Goal: Check status

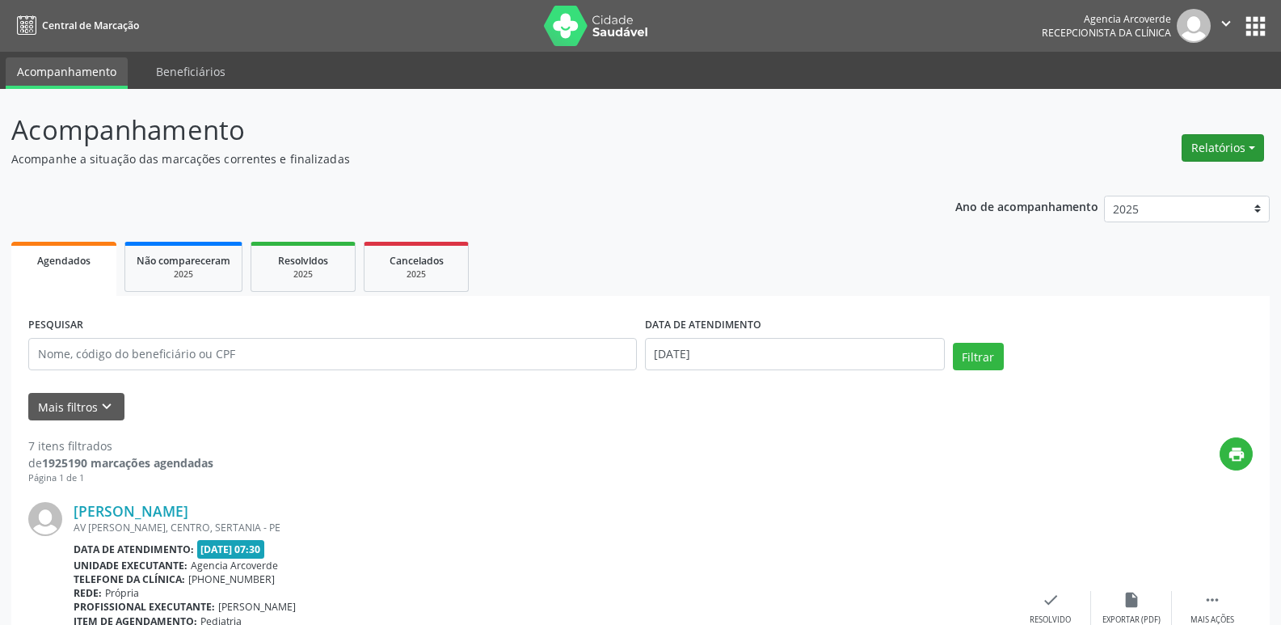
click at [1240, 148] on button "Relatórios" at bounding box center [1222, 147] width 82 height 27
click at [1156, 179] on link "Agendamentos" at bounding box center [1178, 182] width 174 height 23
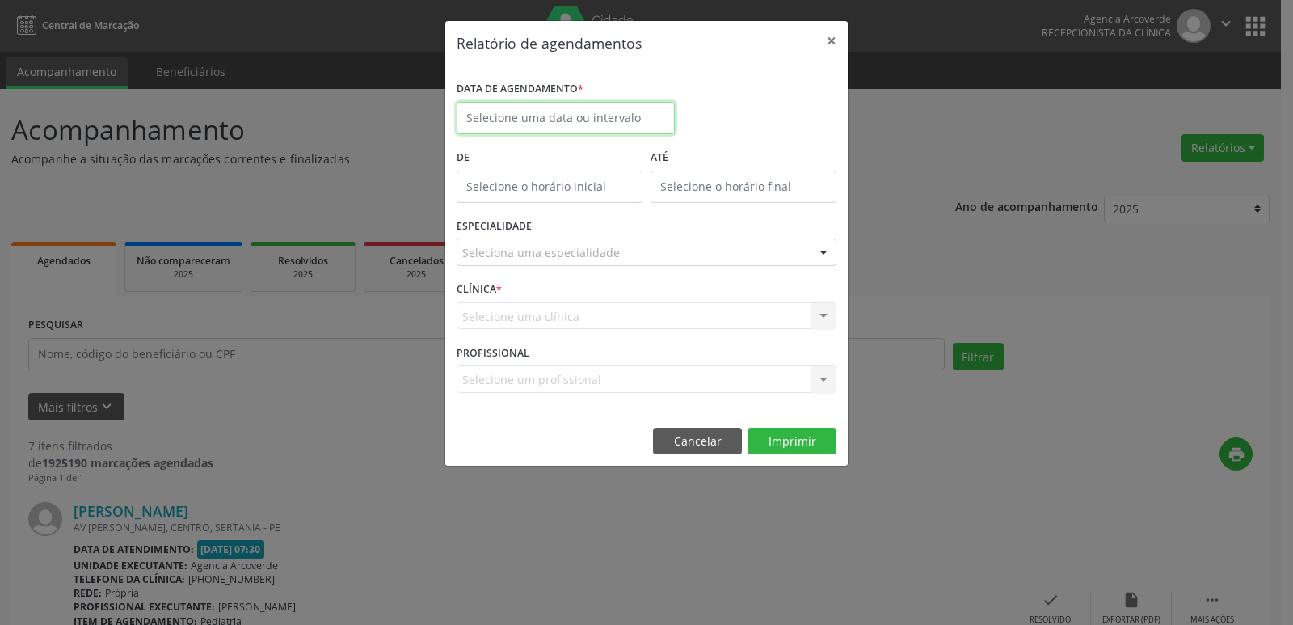
click at [534, 114] on input "text" at bounding box center [565, 118] width 218 height 32
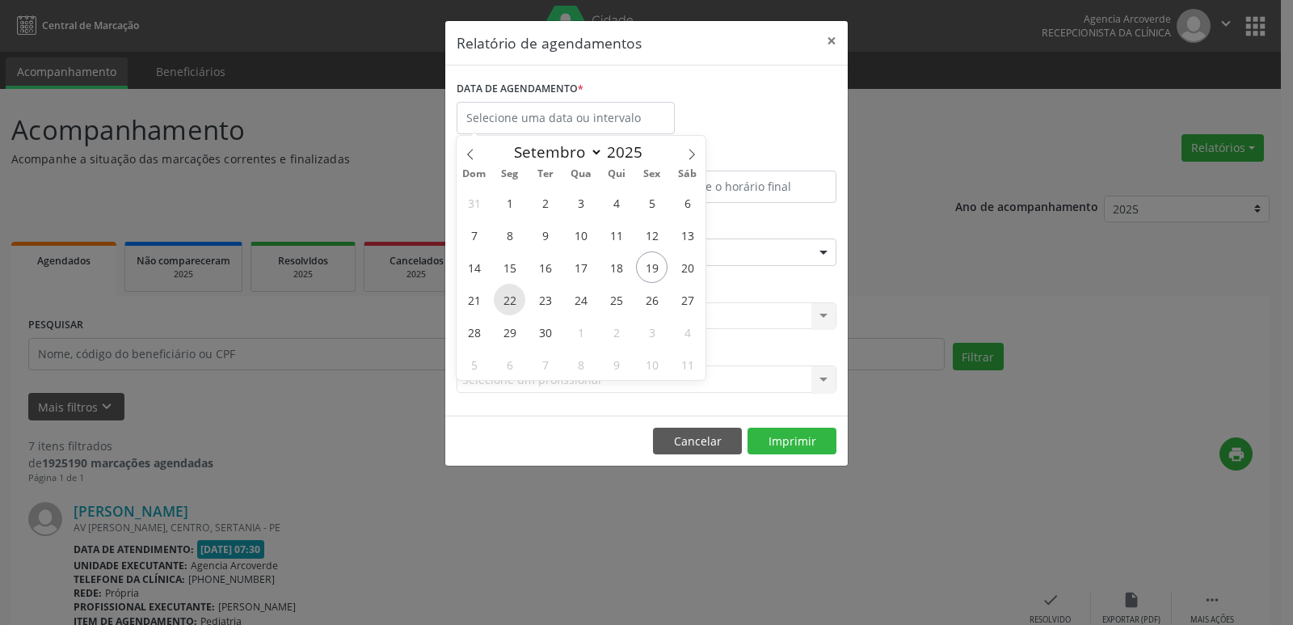
click at [515, 297] on span "22" at bounding box center [510, 300] width 32 height 32
type input "22/09/2025"
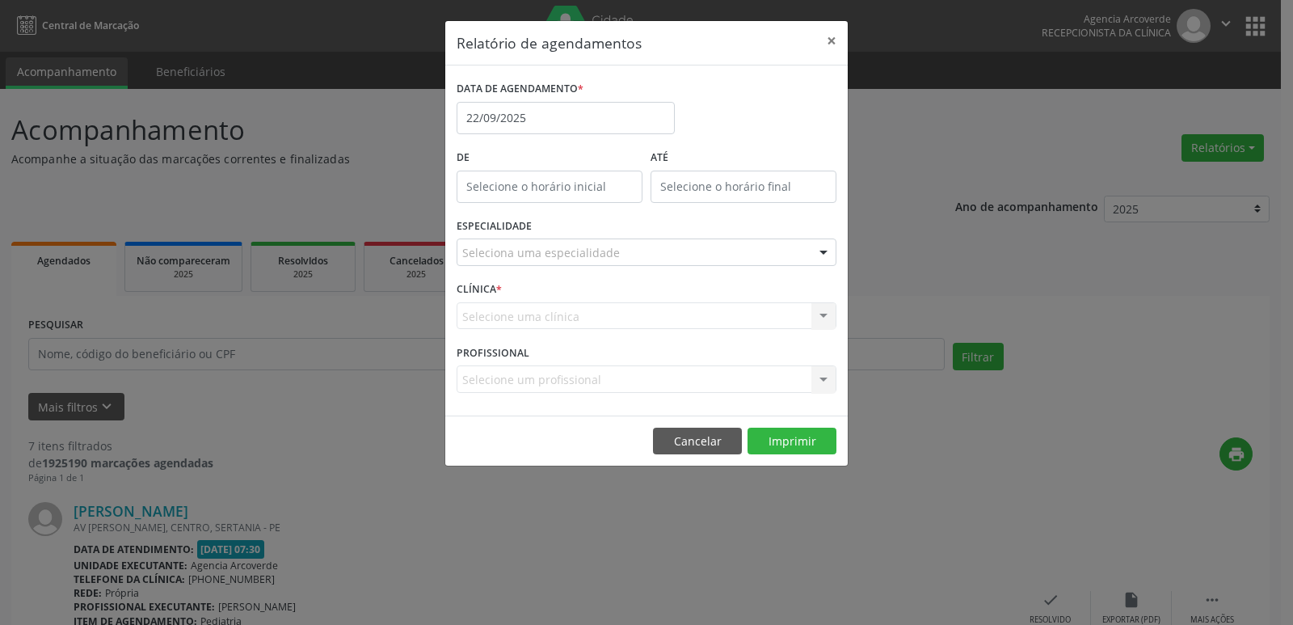
click at [705, 247] on div "Seleciona uma especialidade" at bounding box center [646, 251] width 380 height 27
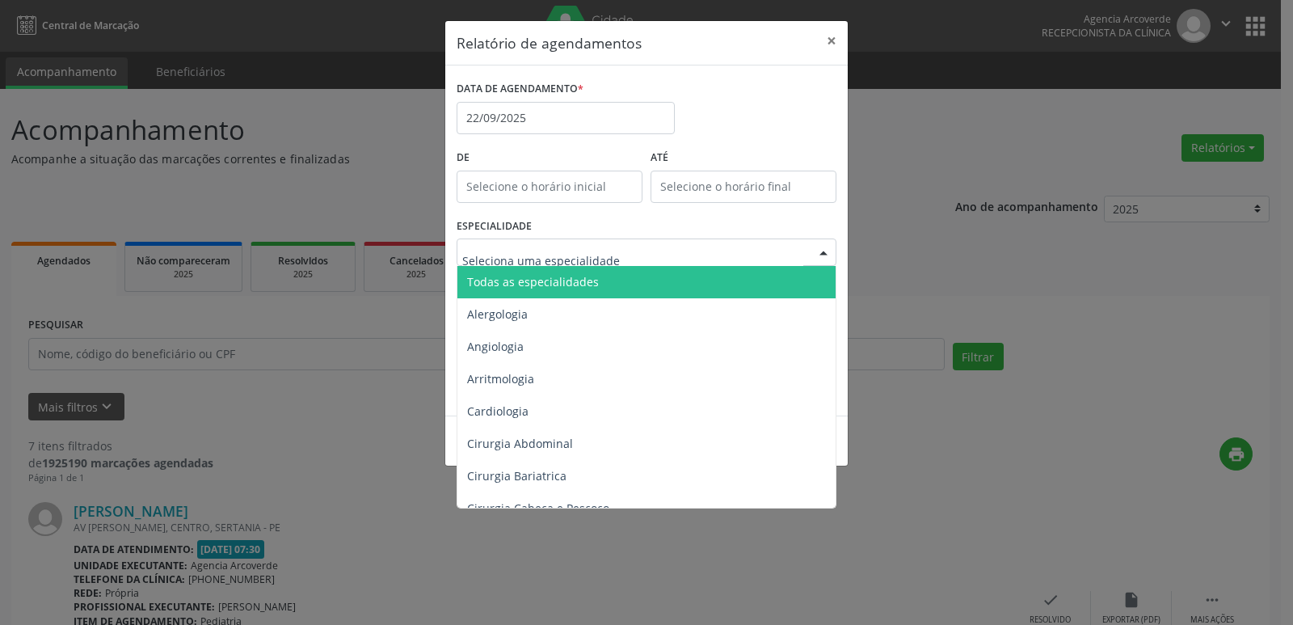
click at [642, 280] on span "Todas as especialidades" at bounding box center [647, 282] width 381 height 32
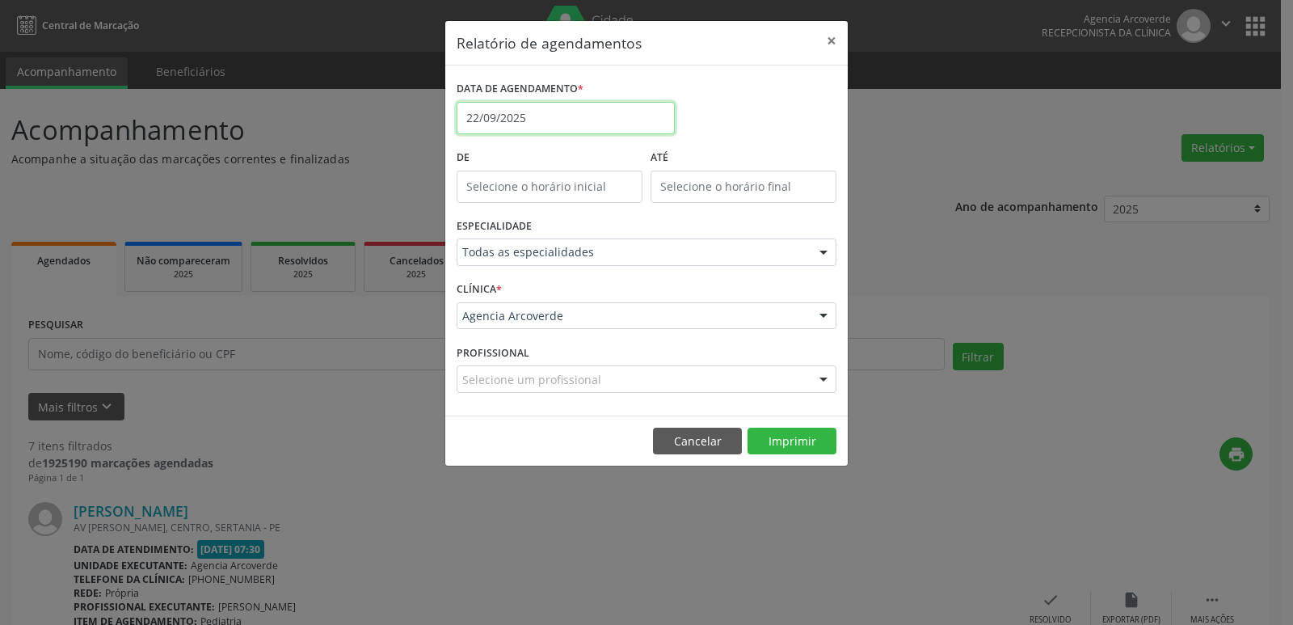
click at [549, 117] on input "22/09/2025" at bounding box center [565, 118] width 218 height 32
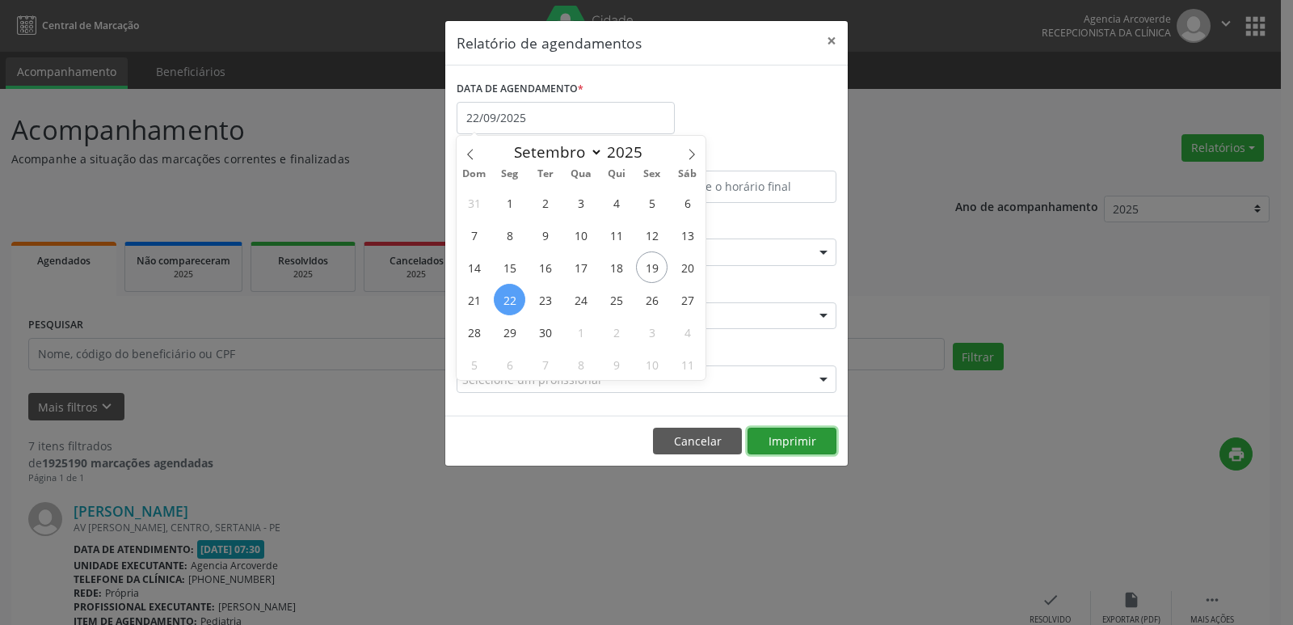
click at [795, 444] on button "Imprimir" at bounding box center [791, 440] width 89 height 27
click at [557, 122] on input "22/09/2025" at bounding box center [565, 118] width 218 height 32
click at [544, 301] on span "23" at bounding box center [545, 300] width 32 height 32
type input "23/09/2025"
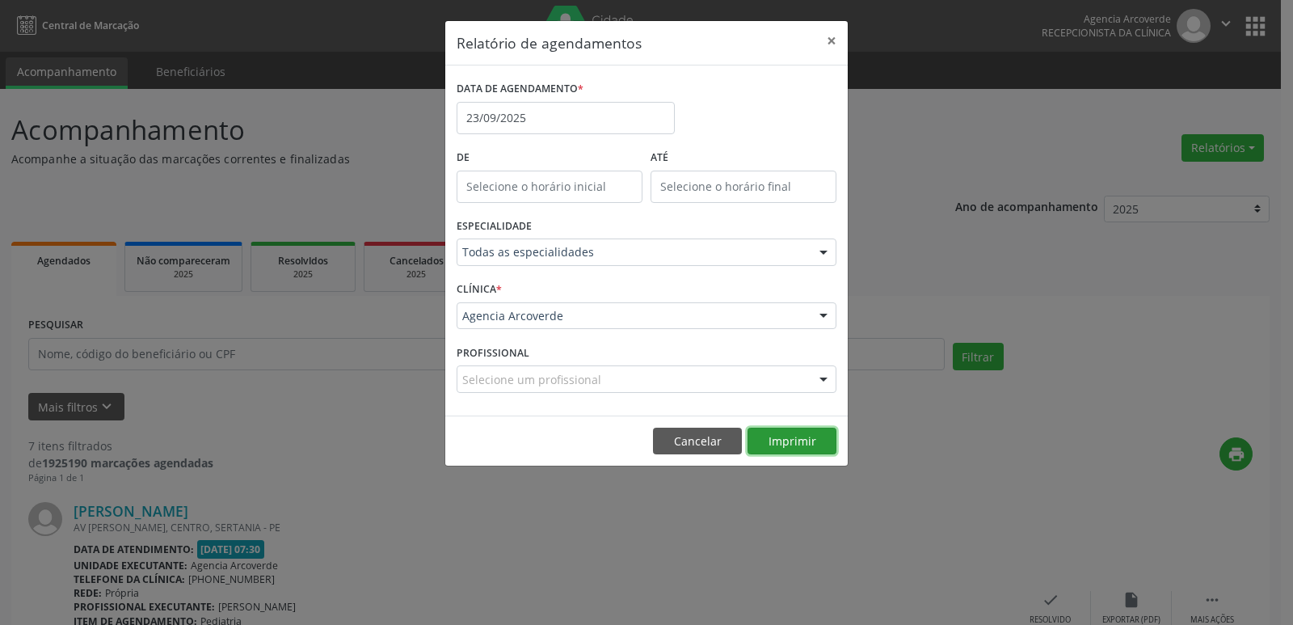
click at [796, 442] on button "Imprimir" at bounding box center [791, 440] width 89 height 27
click at [549, 121] on input "23/09/2025" at bounding box center [565, 118] width 218 height 32
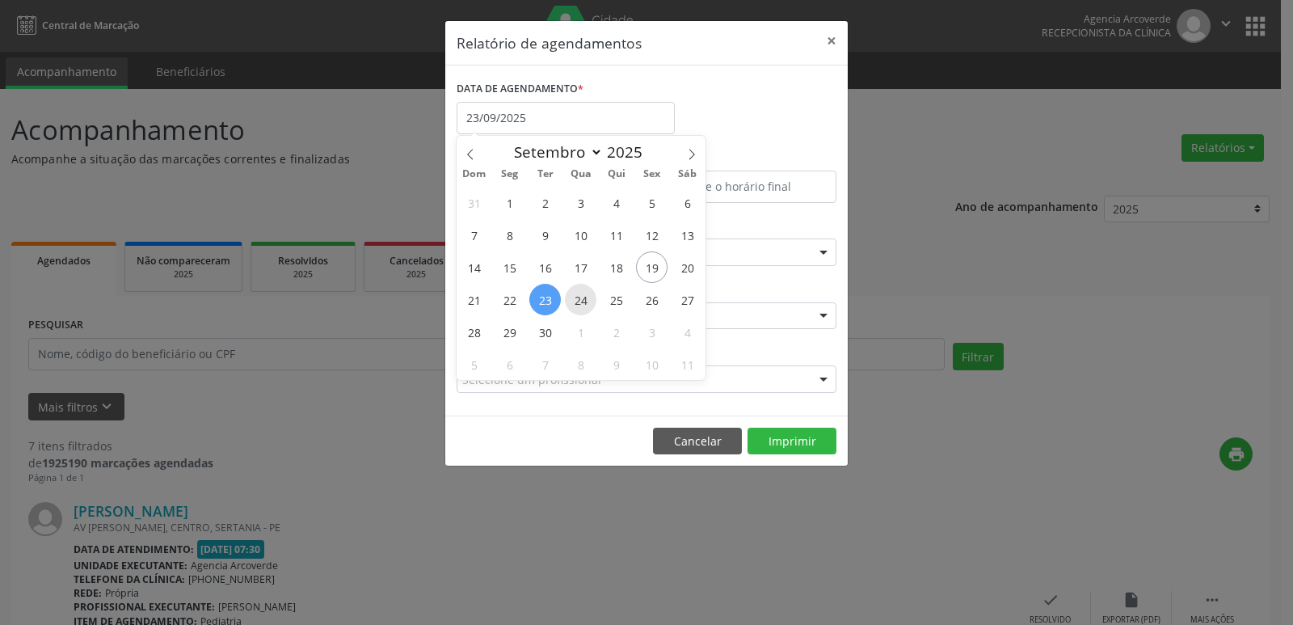
click at [583, 298] on span "24" at bounding box center [581, 300] width 32 height 32
type input "[DATE]"
click at [583, 298] on span "24" at bounding box center [581, 300] width 32 height 32
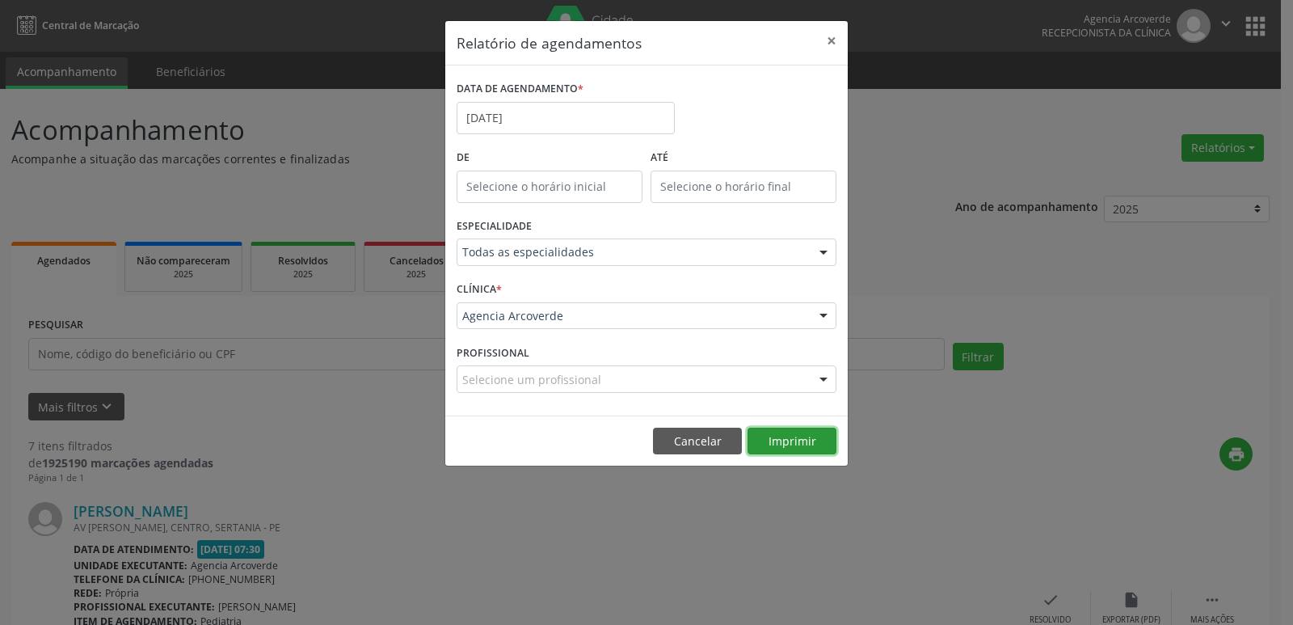
click at [784, 432] on button "Imprimir" at bounding box center [791, 440] width 89 height 27
click at [836, 40] on button "×" at bounding box center [831, 41] width 32 height 40
